Goal: Information Seeking & Learning: Learn about a topic

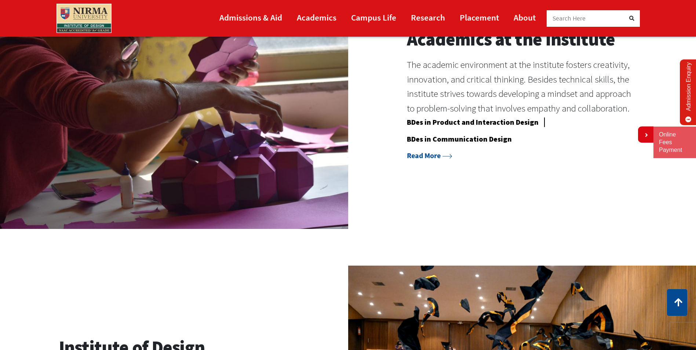
scroll to position [770, 0]
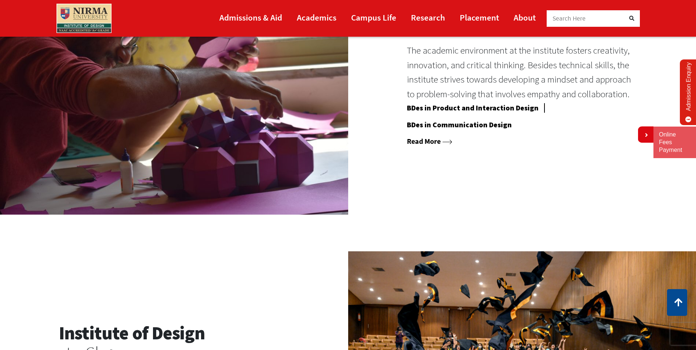
click at [421, 144] on link "Read More" at bounding box center [429, 140] width 45 height 9
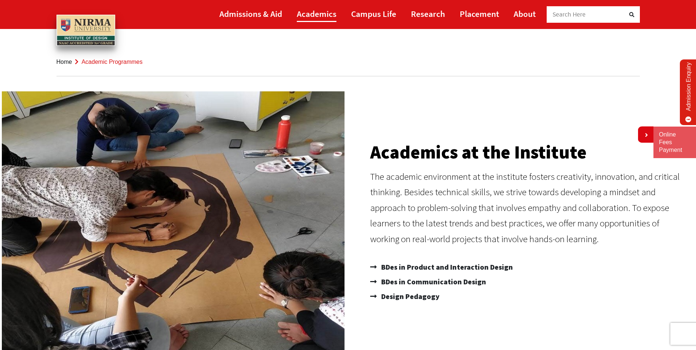
click at [331, 15] on link "Academics" at bounding box center [317, 14] width 40 height 17
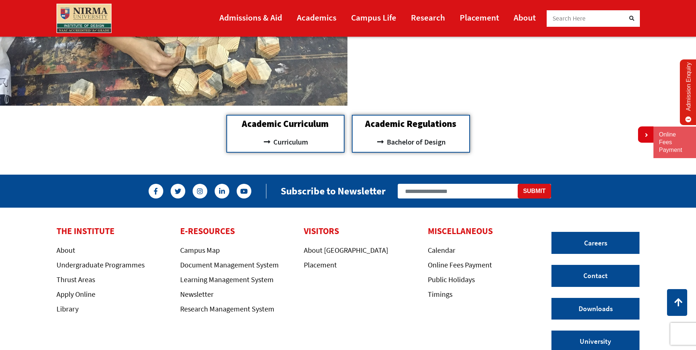
scroll to position [844, 0]
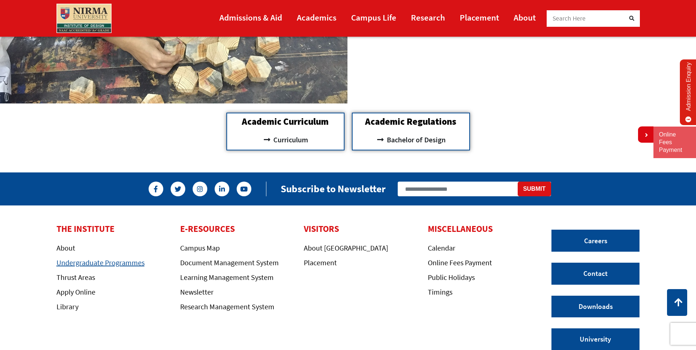
click at [102, 261] on link "Undergraduate Programmes" at bounding box center [100, 262] width 88 height 9
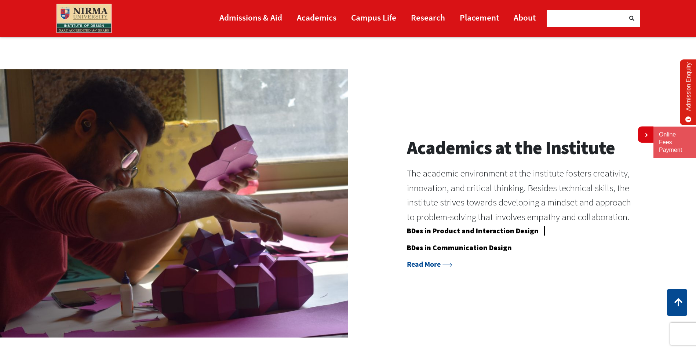
scroll to position [660, 0]
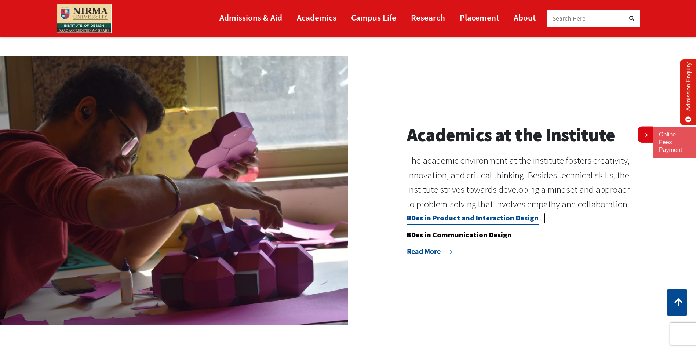
click at [513, 223] on link "BDes in Product and Interaction Design" at bounding box center [473, 219] width 132 height 12
